Goal: Register for event/course

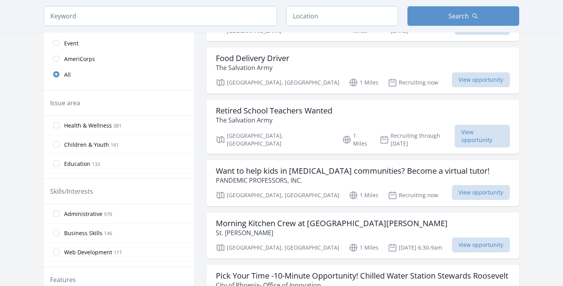
scroll to position [197, 0]
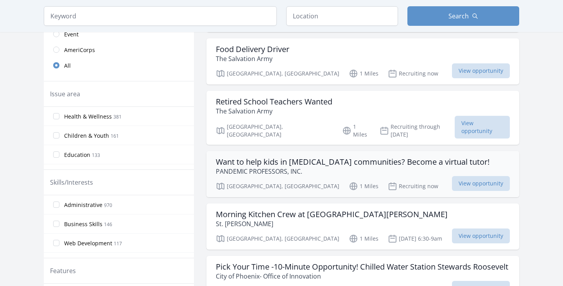
click at [253, 157] on h3 "Want to help kids in [MEDICAL_DATA] communities? Become a virtual tutor!" at bounding box center [353, 161] width 274 height 9
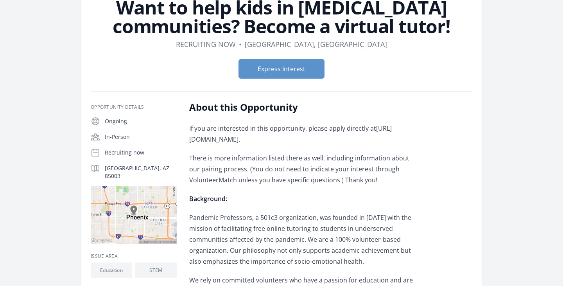
scroll to position [62, 0]
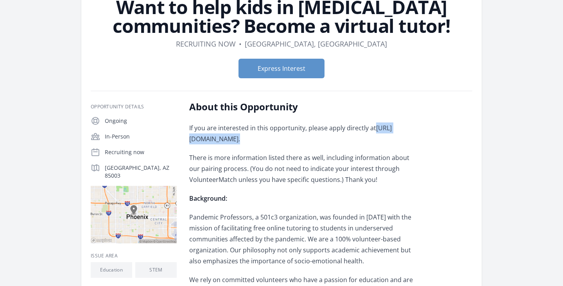
drag, startPoint x: 186, startPoint y: 139, endPoint x: 342, endPoint y: 134, distance: 156.1
copy p "https://forms.gle/De4juKf8HhyLUgBQ7 ."
click at [265, 135] on span "https://forms.gle/De4juKf8HhyLUgBQ7" at bounding box center [290, 134] width 203 height 20
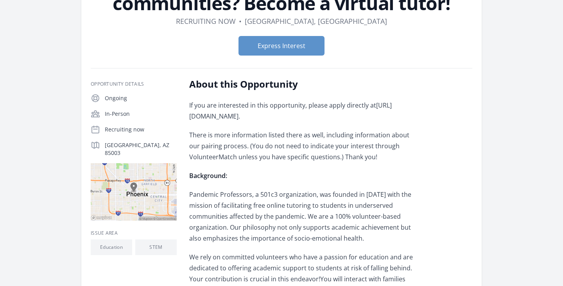
scroll to position [85, 0]
click at [273, 43] on button "Express Interest" at bounding box center [281, 46] width 86 height 20
